Goal: Navigation & Orientation: Find specific page/section

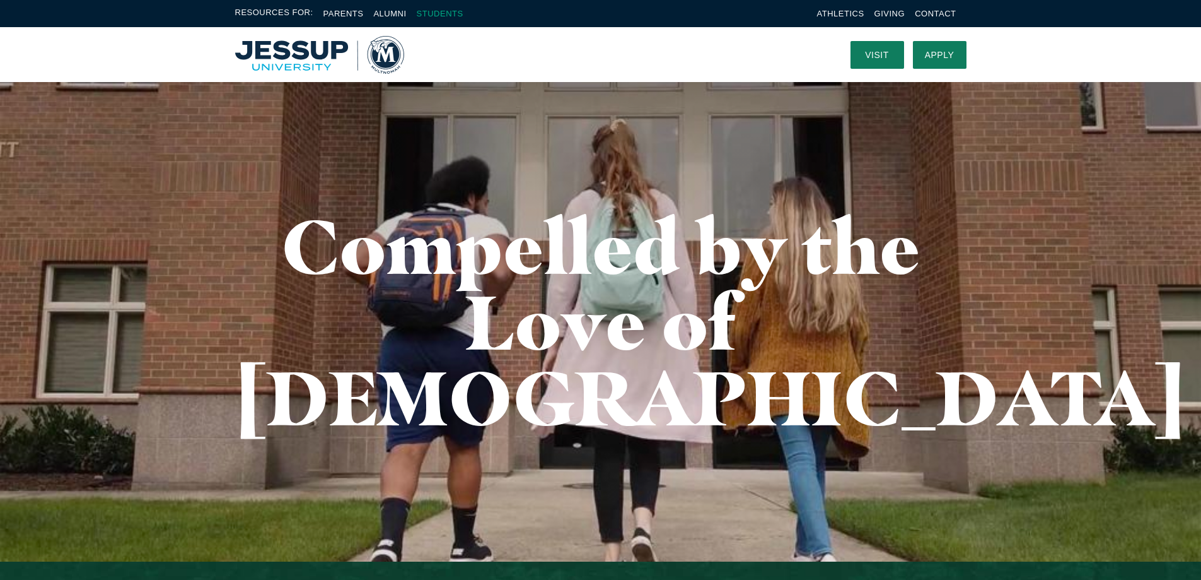
click at [454, 15] on link "Students" at bounding box center [440, 13] width 47 height 9
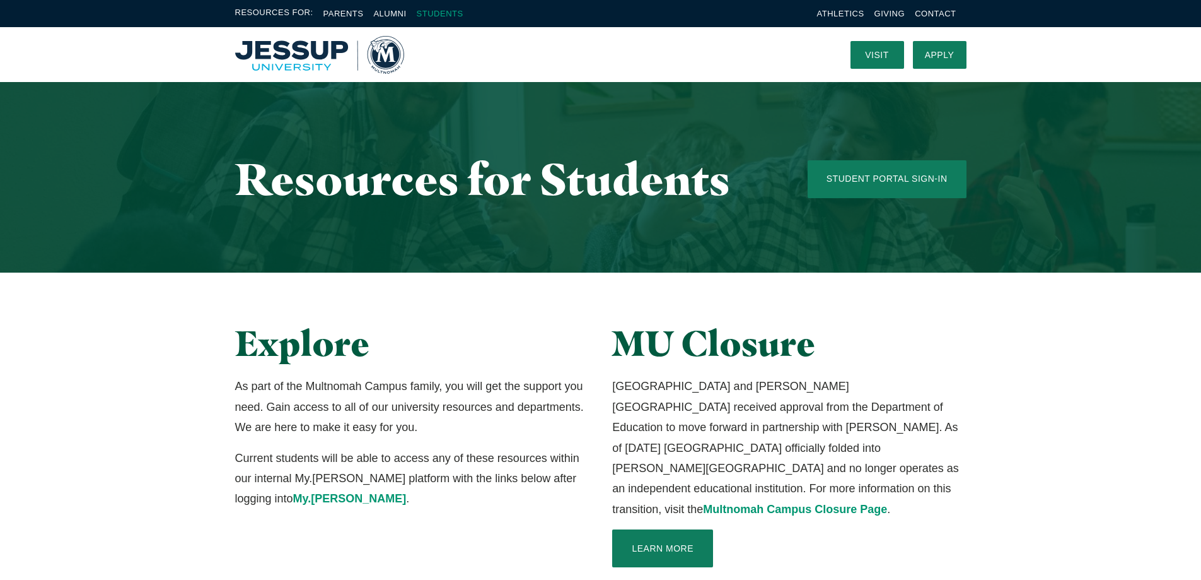
click at [439, 15] on link "Students" at bounding box center [440, 13] width 47 height 9
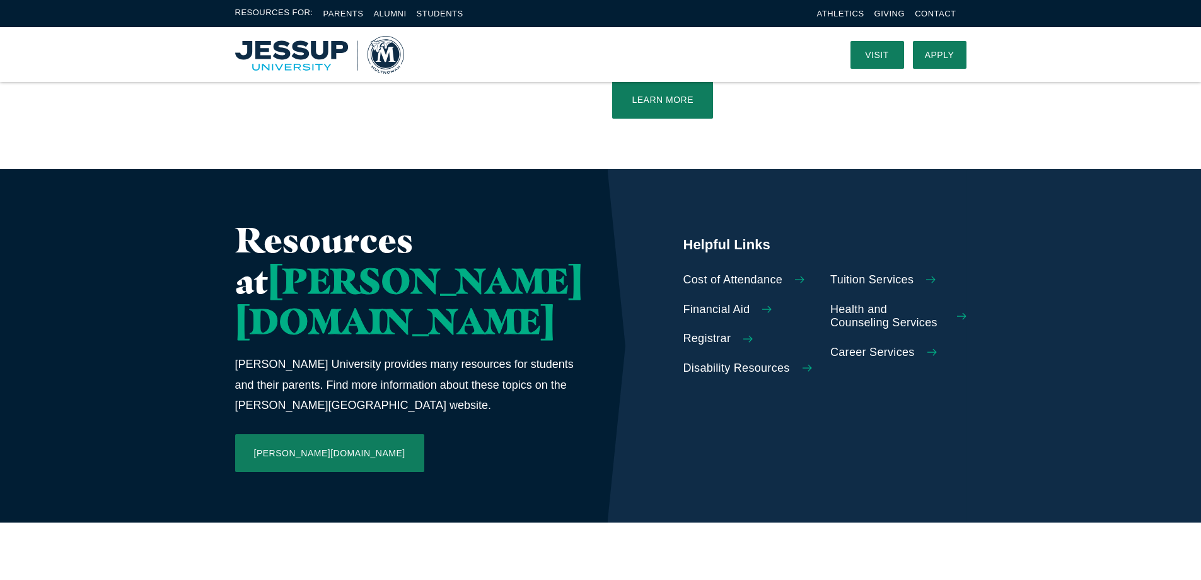
scroll to position [441, 0]
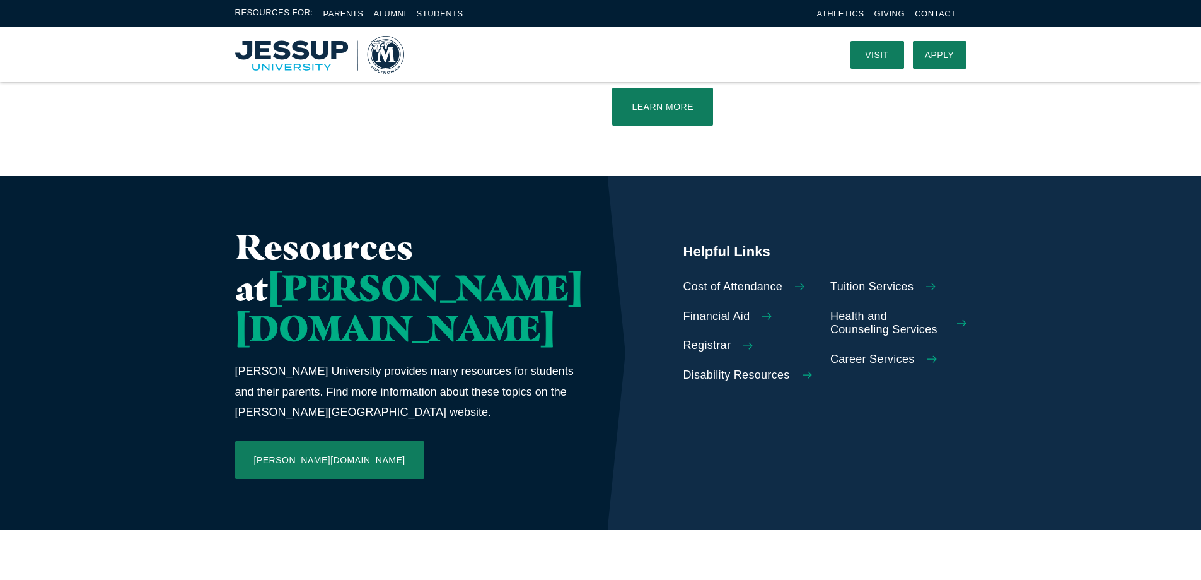
click at [744, 341] on icon "Calltoaction" at bounding box center [748, 345] width 9 height 9
